Goal: Task Accomplishment & Management: Use online tool/utility

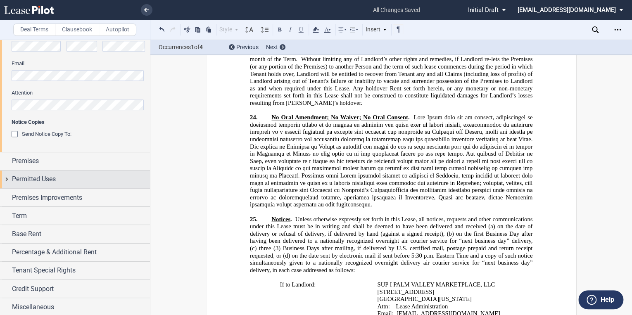
scroll to position [254, 0]
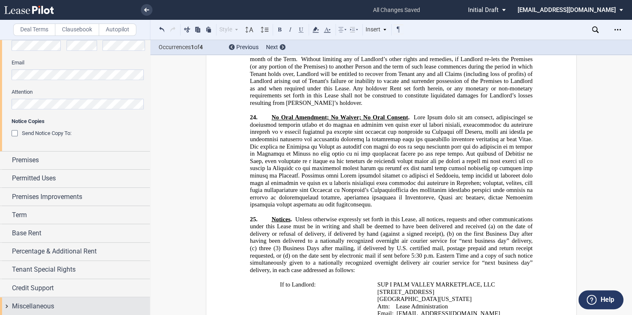
click at [28, 302] on span "Miscellaneous" at bounding box center [33, 307] width 42 height 10
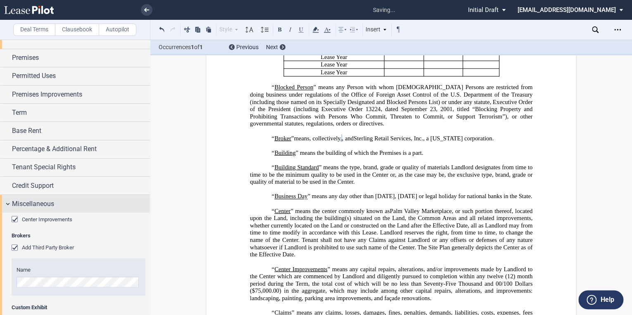
scroll to position [345, 0]
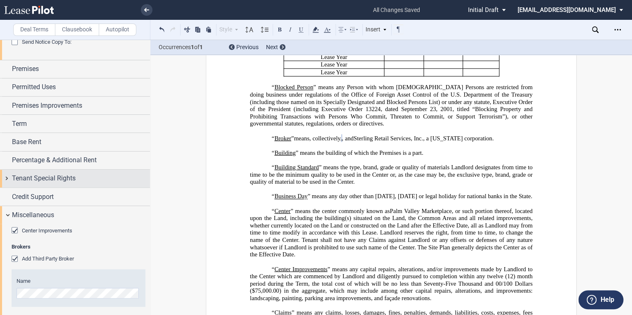
click at [45, 175] on span "Tenant Special Rights" at bounding box center [44, 179] width 64 height 10
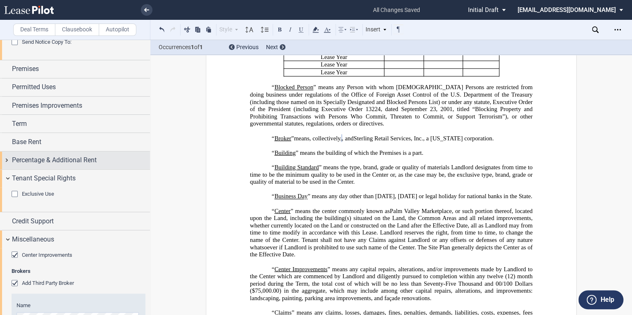
click at [42, 160] on span "Percentage & Additional Rent" at bounding box center [54, 160] width 85 height 10
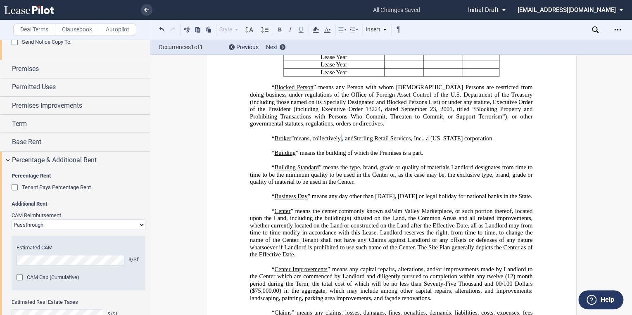
scroll to position [566, 0]
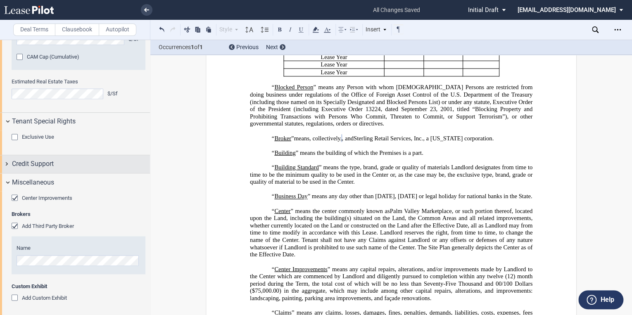
click at [33, 167] on span "Credit Support" at bounding box center [33, 164] width 42 height 10
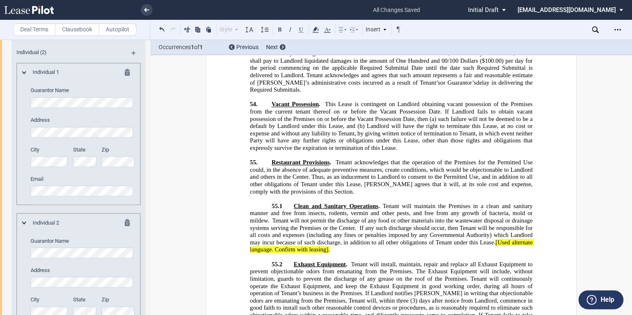
scroll to position [12587, 0]
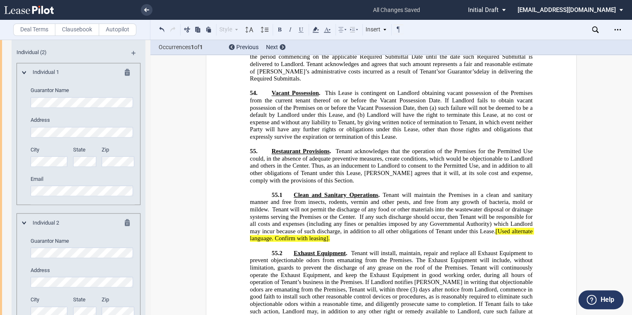
click at [73, 28] on label "Clausebook" at bounding box center [77, 30] width 44 height 12
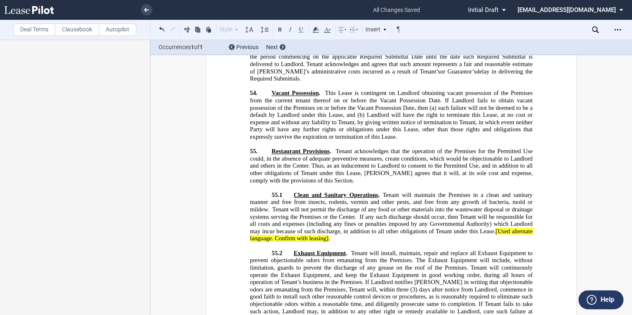
scroll to position [0, 0]
drag, startPoint x: 326, startPoint y: 133, endPoint x: 291, endPoint y: 134, distance: 34.7
click at [326, 228] on span "[Used alternate language. Confirm with leasing]." at bounding box center [392, 235] width 284 height 14
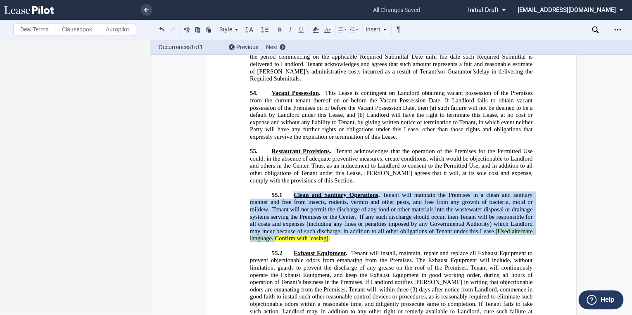
drag, startPoint x: 273, startPoint y: 135, endPoint x: 295, endPoint y: 92, distance: 48.0
click at [292, 192] on span "Clean and Sanitary Operations . Tenant will maintain the Premises in a clean an…" at bounding box center [392, 217] width 284 height 50
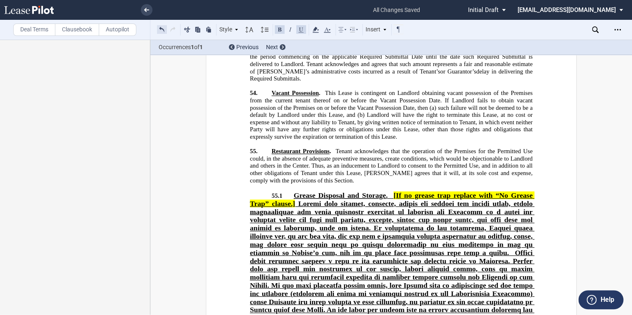
click at [160, 30] on button at bounding box center [162, 29] width 10 height 10
click at [162, 29] on div "Style Section 1 Subsection 1.1 Subsection 1.1.1 Subsection (a) Normal Normal 8p…" at bounding box center [280, 29] width 247 height 11
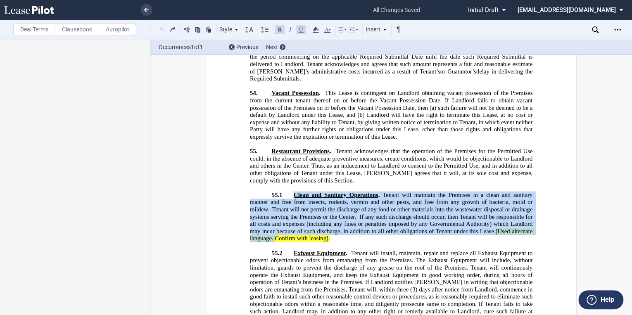
click at [397, 192] on span "Tenant will maintain the Premises in a clean and sanitary manner and free from …" at bounding box center [392, 217] width 284 height 50
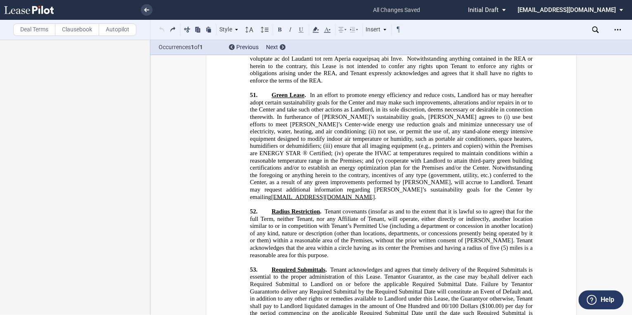
scroll to position [12323, 0]
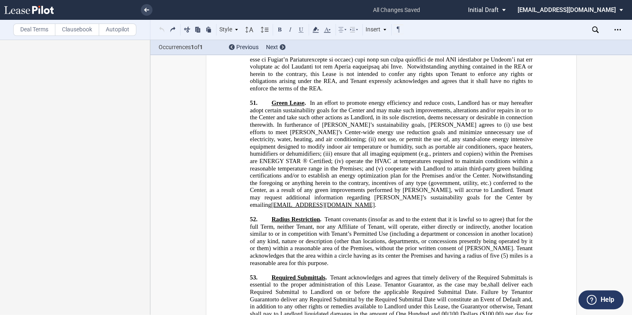
click at [30, 31] on label "Deal Terms" at bounding box center [34, 30] width 42 height 12
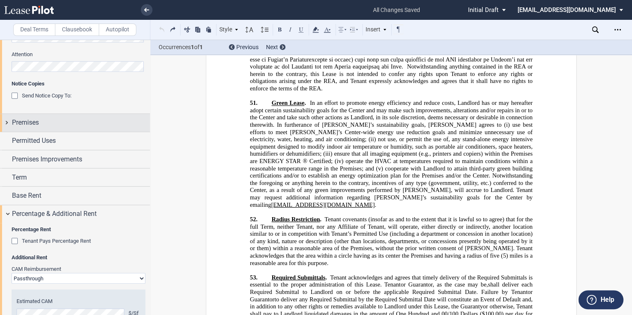
scroll to position [283, 0]
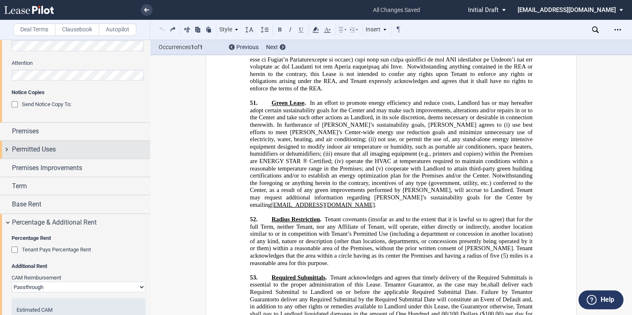
click at [29, 145] on span "Permitted Uses" at bounding box center [34, 150] width 44 height 10
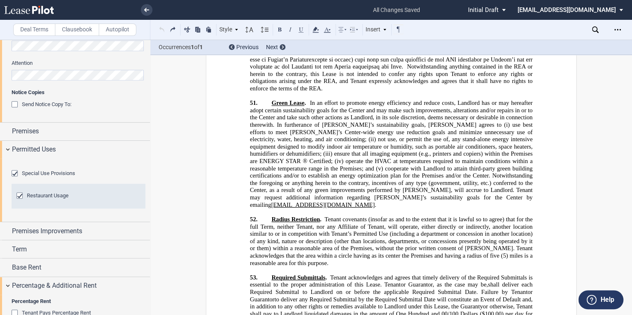
scroll to position [316, 0]
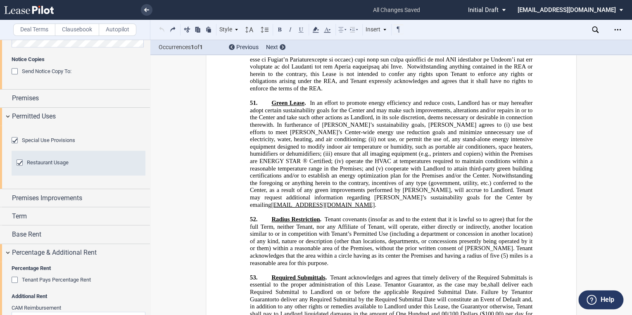
click at [19, 168] on div "Restaurant Usage" at bounding box center [21, 163] width 8 height 8
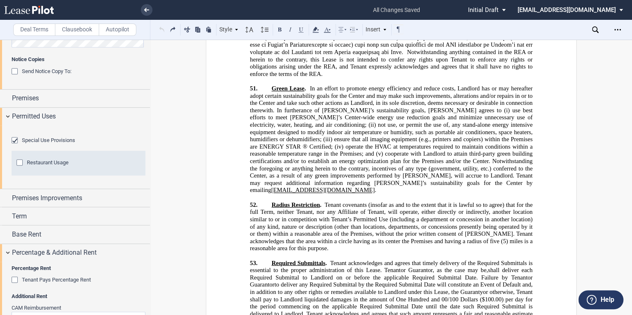
click at [19, 168] on div "Restaurant Usage" at bounding box center [21, 163] width 8 height 8
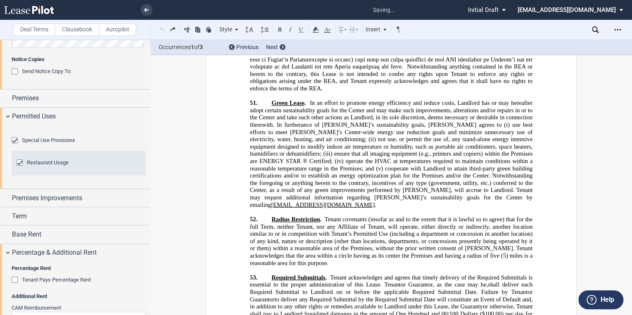
click at [362, 296] on span "to deliver any Required Submittal by the Required Submittal Date will constitut…" at bounding box center [392, 303] width 284 height 14
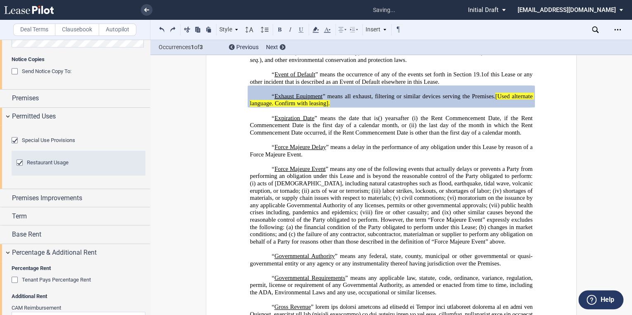
scroll to position [929, 0]
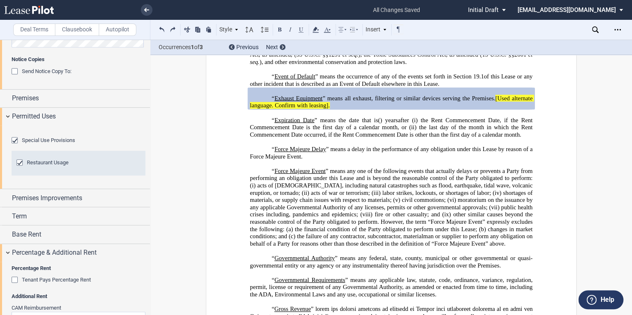
click at [499, 109] on p "“ Exhaust Equipment ” means all exhaust, filtering or similar devices serving t…" at bounding box center [391, 102] width 283 height 14
drag, startPoint x: 261, startPoint y: 124, endPoint x: 496, endPoint y: 121, distance: 234.7
click at [496, 109] on span "[Used alternate language. Confirm with leasing]." at bounding box center [392, 102] width 284 height 14
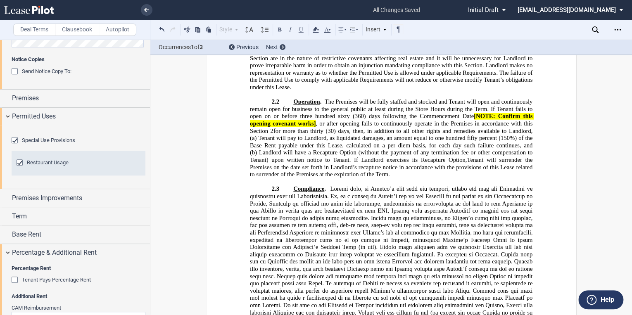
scroll to position [3441, 0]
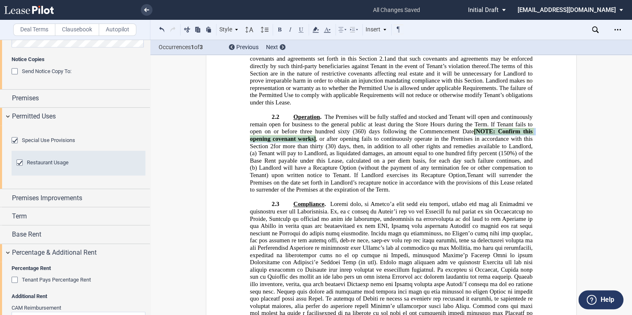
drag, startPoint x: 313, startPoint y: 167, endPoint x: 472, endPoint y: 161, distance: 159.2
click at [472, 142] on span "[NOTE: Confirm this opening covenant works]" at bounding box center [392, 135] width 284 height 14
click at [188, 30] on button at bounding box center [187, 29] width 10 height 10
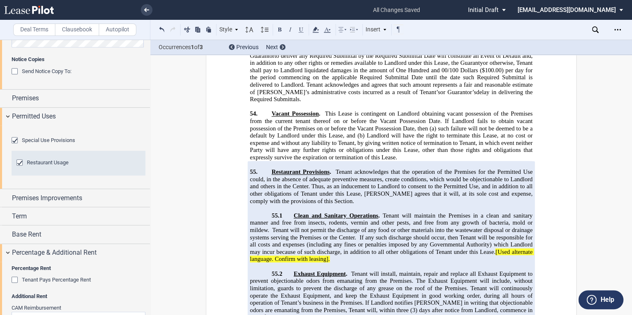
scroll to position [12529, 0]
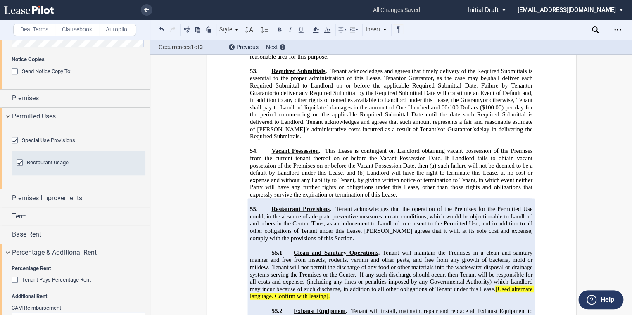
click at [343, 250] on span "Tenant will maintain the Premises in a clean and sanitary manner and free from …" at bounding box center [392, 275] width 284 height 50
